Goal: Information Seeking & Learning: Check status

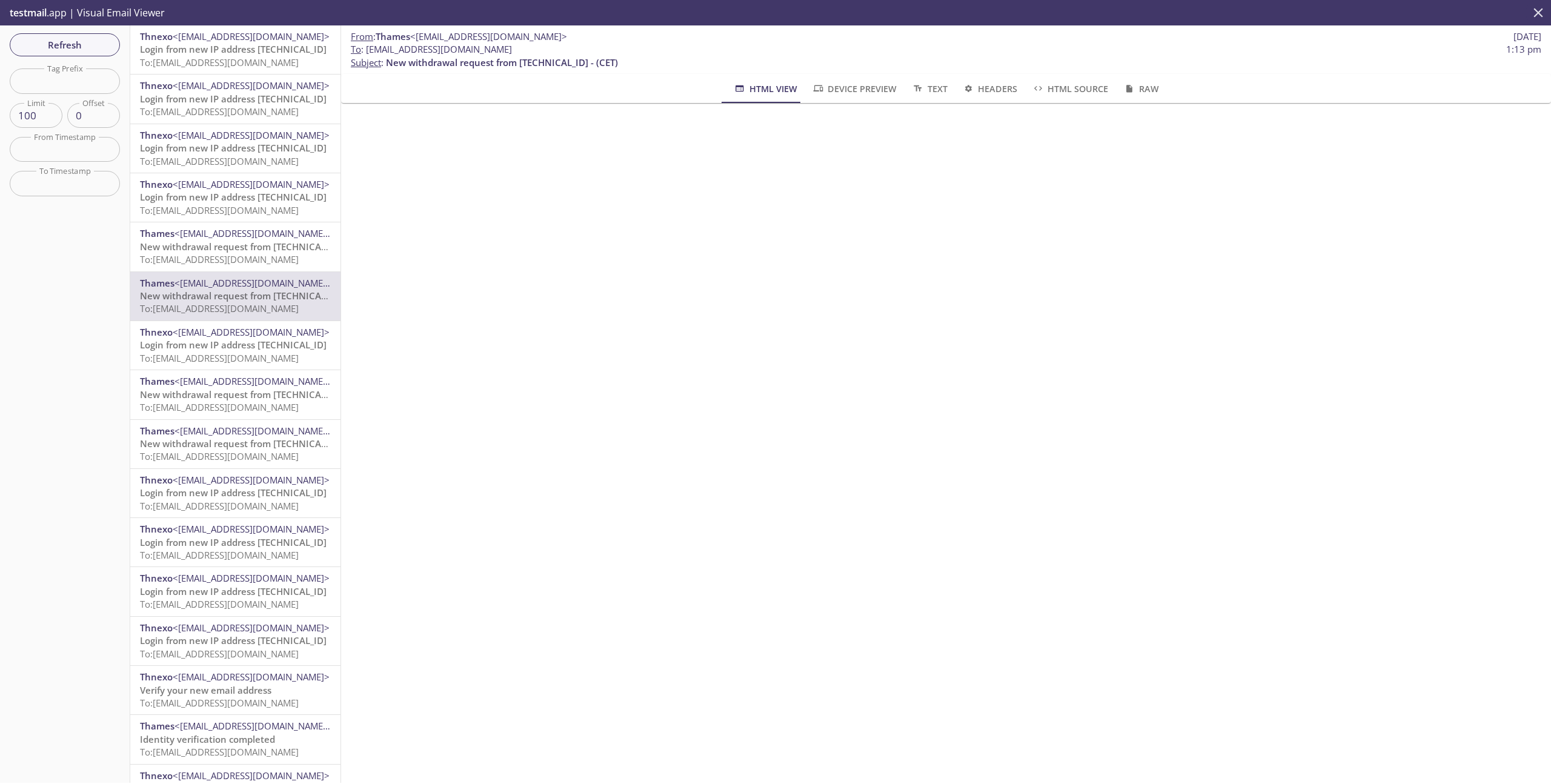
click at [1542, 14] on icon "close" at bounding box center [1538, 12] width 15 height 15
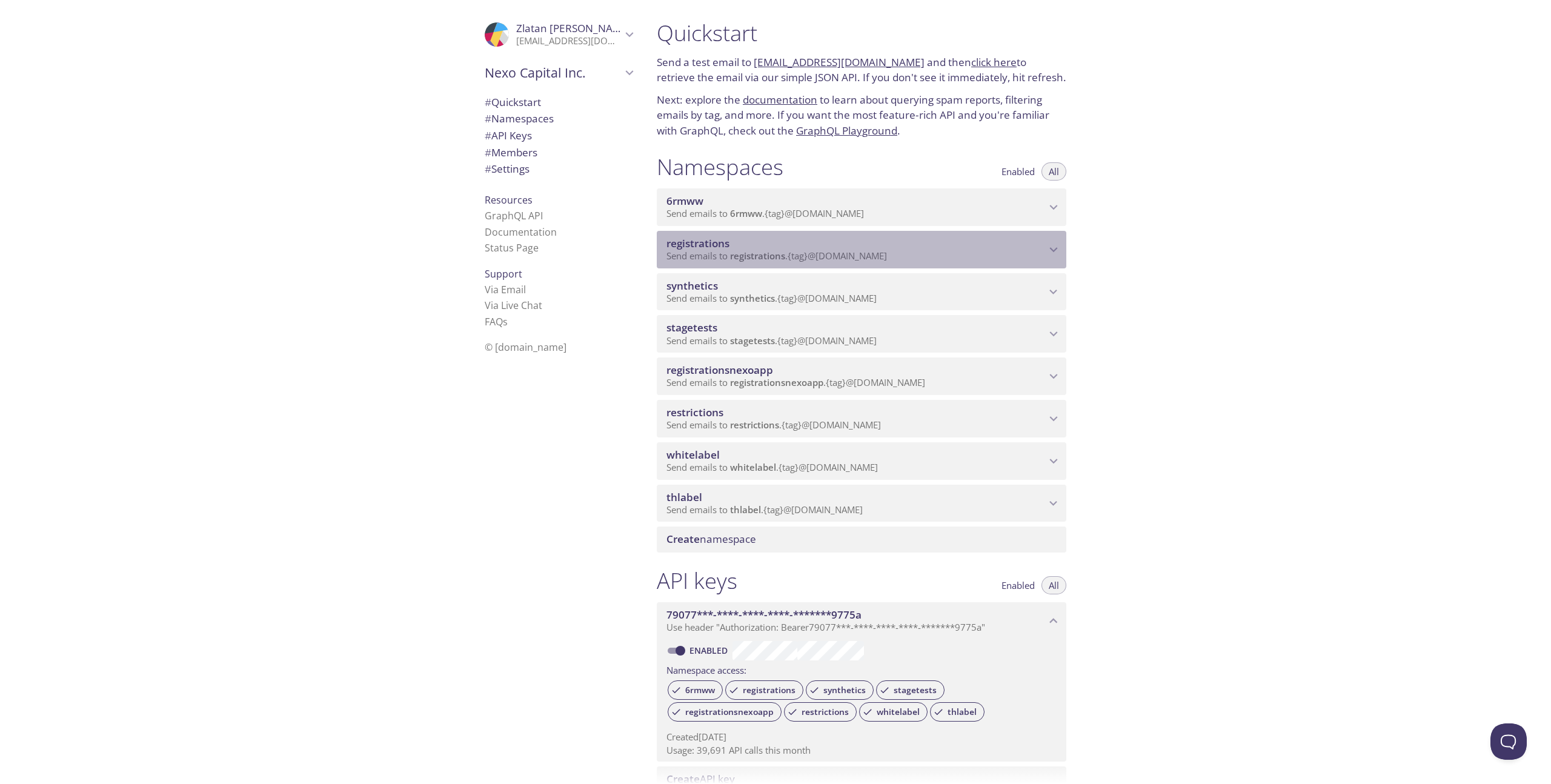
click at [897, 247] on span "registrations" at bounding box center [856, 244] width 379 height 14
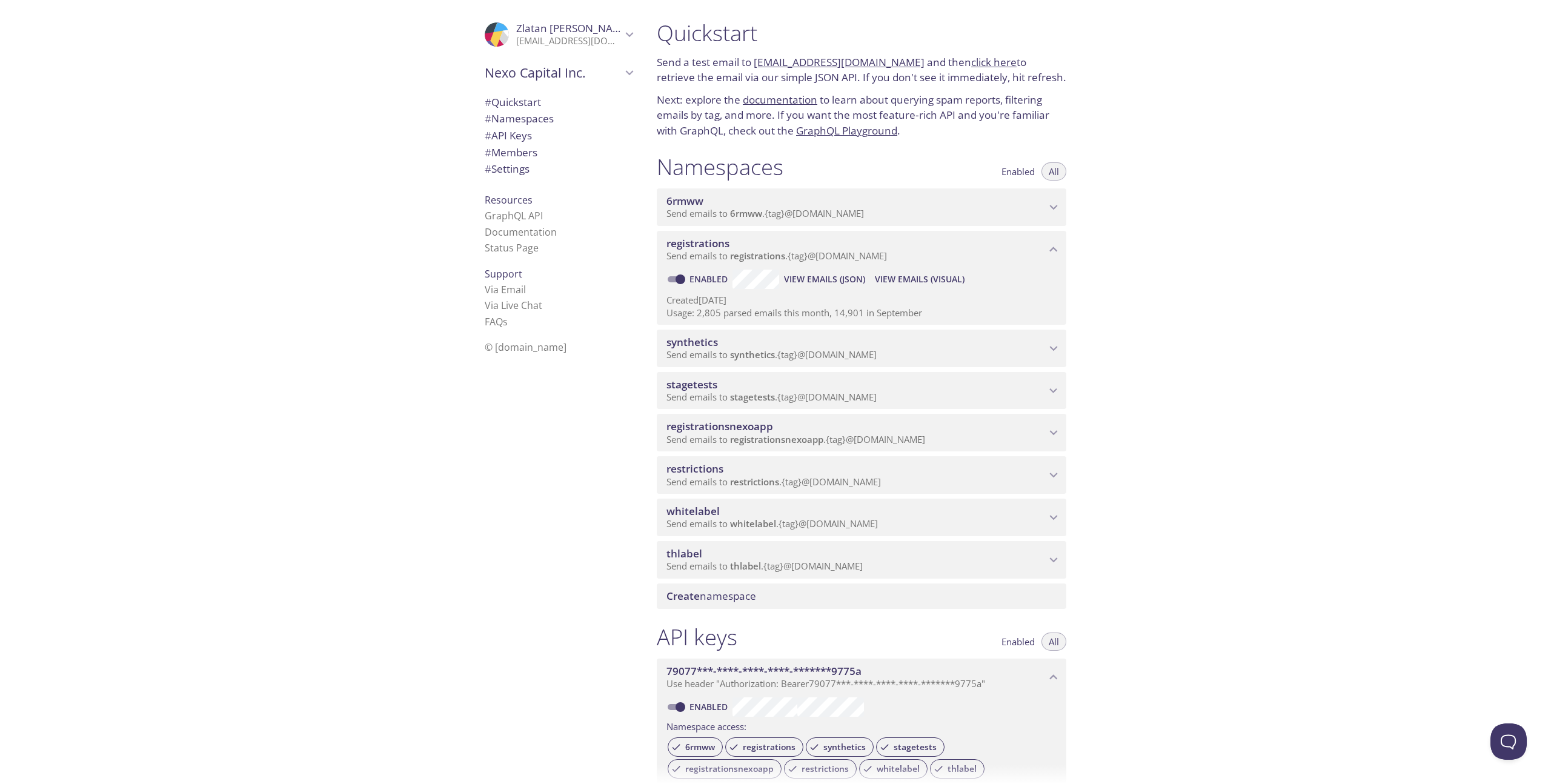
click at [905, 272] on span "View Emails (Visual)" at bounding box center [919, 279] width 90 height 14
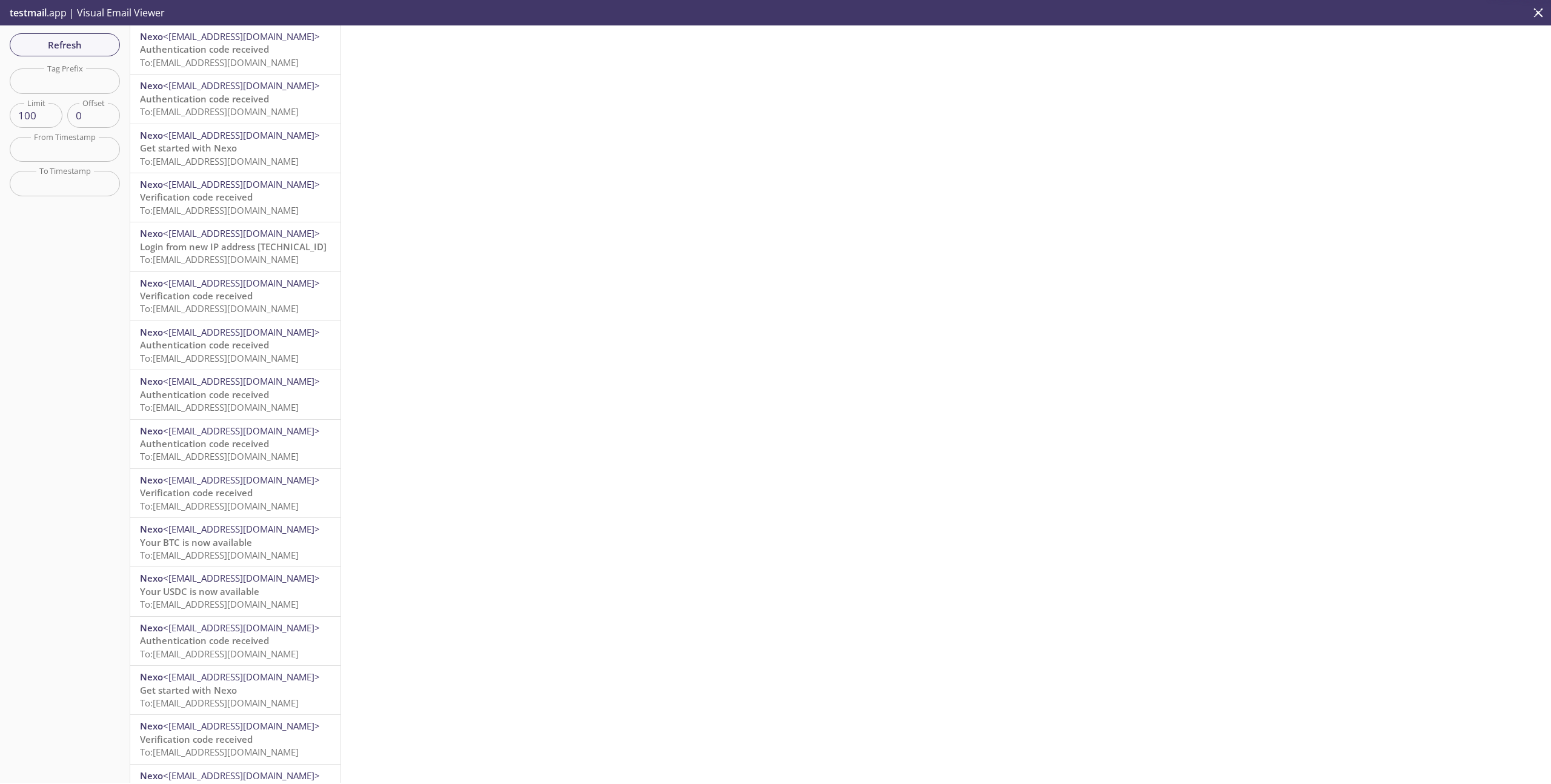
click at [243, 53] on span "Authentication code received" at bounding box center [205, 49] width 129 height 12
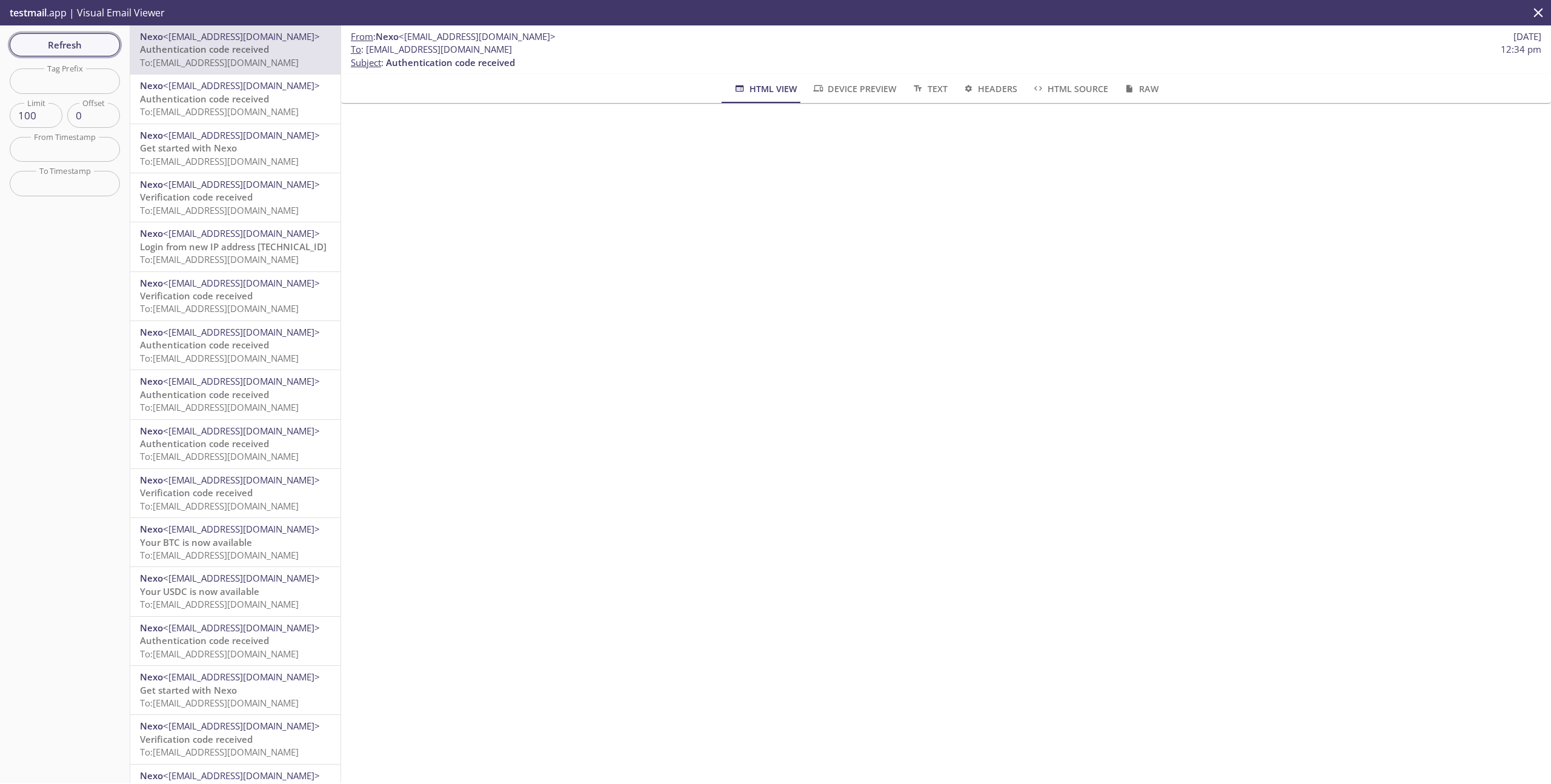
click at [67, 44] on span "Refresh" at bounding box center [64, 45] width 91 height 15
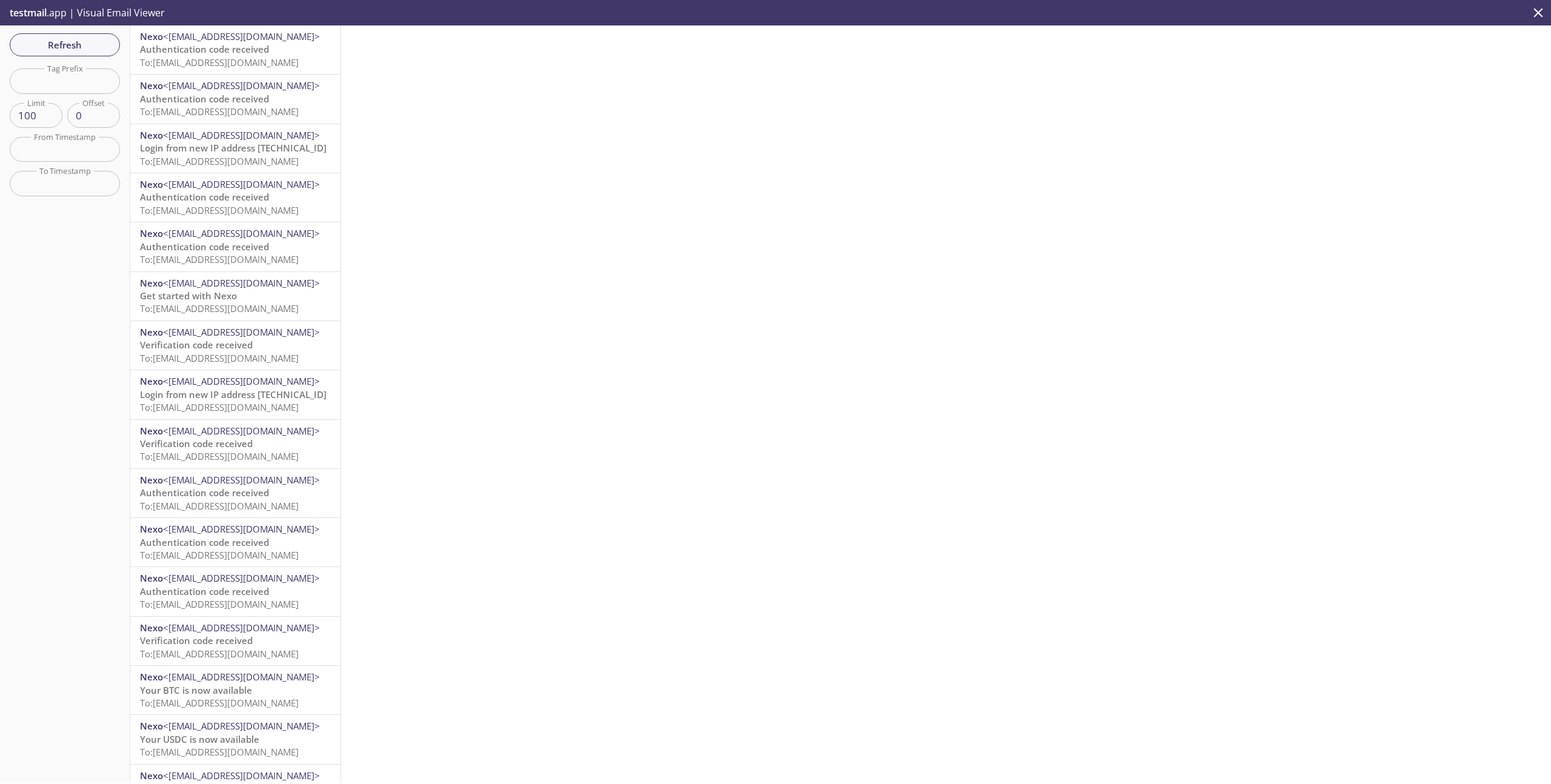
click at [254, 58] on span "To: [EMAIL_ADDRESS][DOMAIN_NAME]" at bounding box center [219, 63] width 159 height 12
